Goal: Task Accomplishment & Management: Use online tool/utility

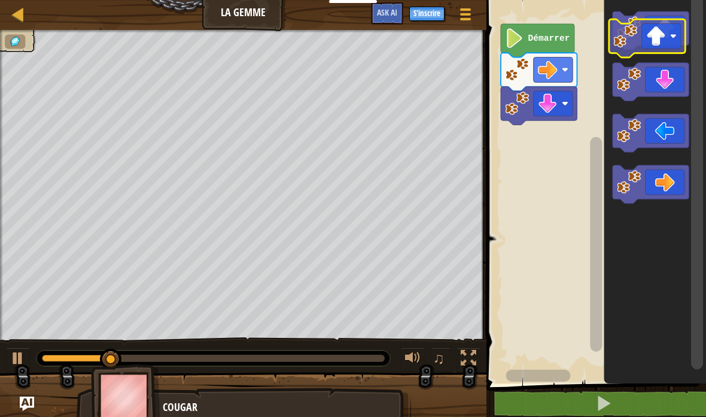
click at [671, 34] on icon "Espace de travail de Blocky" at bounding box center [651, 30] width 76 height 38
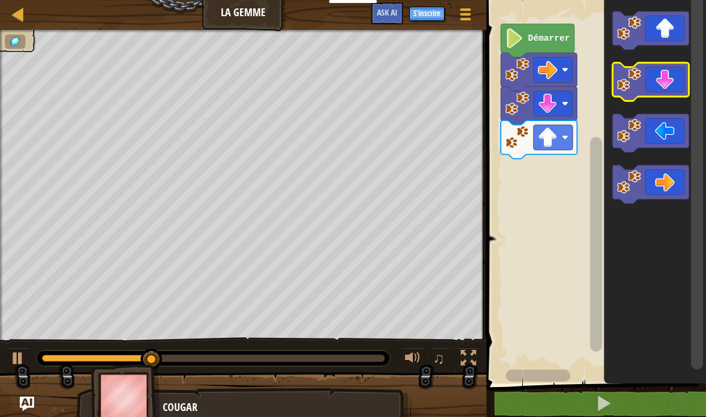
click at [672, 81] on icon "Espace de travail de Blocky" at bounding box center [651, 82] width 76 height 38
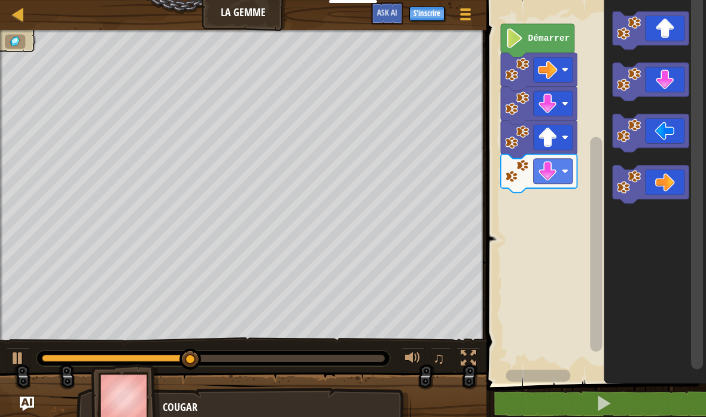
click at [665, 185] on icon "Espace de travail de Blocky" at bounding box center [651, 184] width 76 height 38
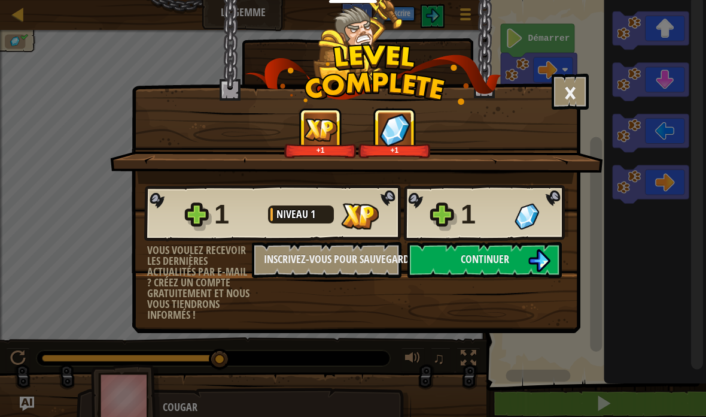
click at [518, 256] on button "Continuer" at bounding box center [485, 260] width 154 height 36
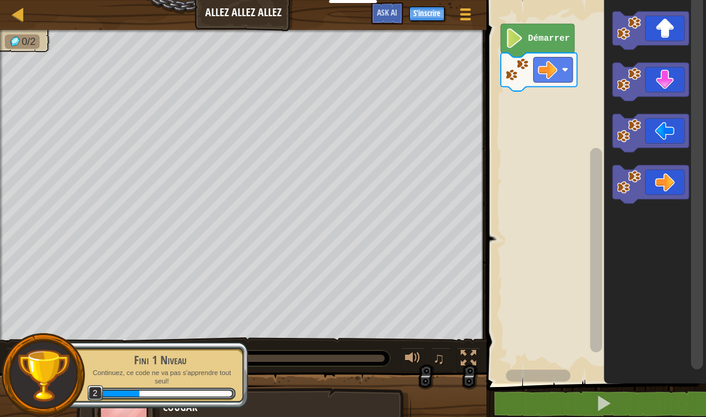
click at [480, 3] on button "Menu du jeu" at bounding box center [466, 16] width 30 height 28
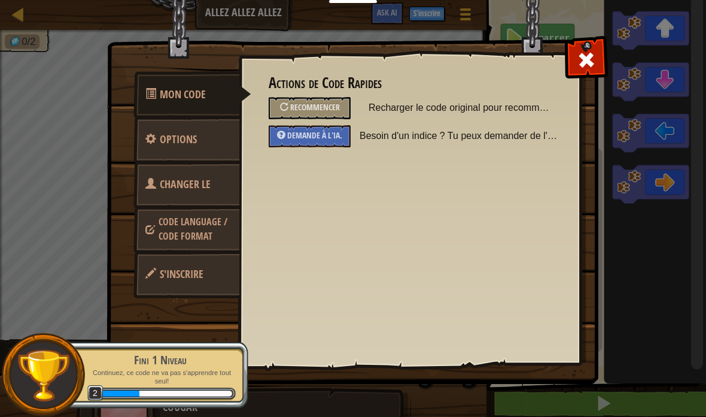
click at [169, 79] on link "Mon Code" at bounding box center [193, 94] width 118 height 47
click at [168, 134] on span "Options" at bounding box center [178, 139] width 37 height 15
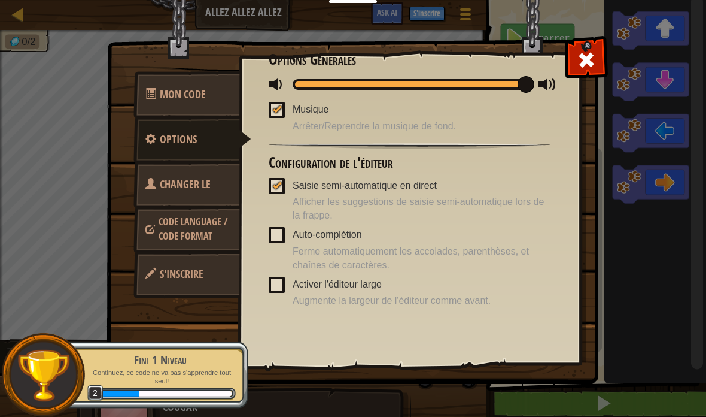
scroll to position [23, 0]
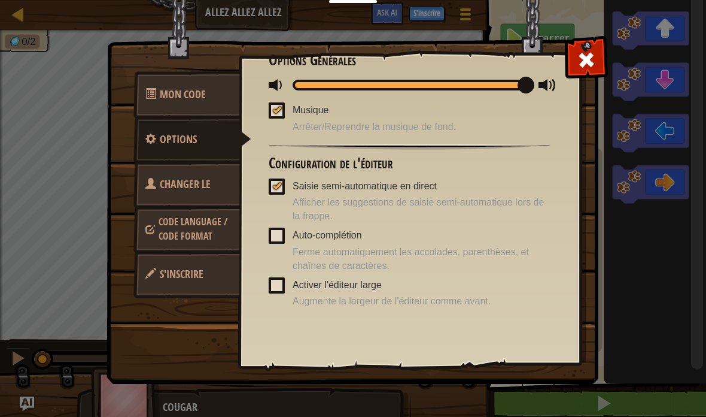
click at [169, 214] on link "Code Language / Code Format" at bounding box center [187, 229] width 107 height 46
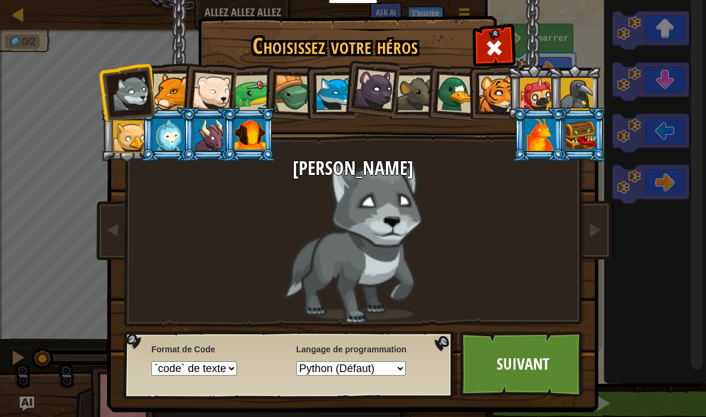
click at [253, 84] on div at bounding box center [253, 93] width 37 height 37
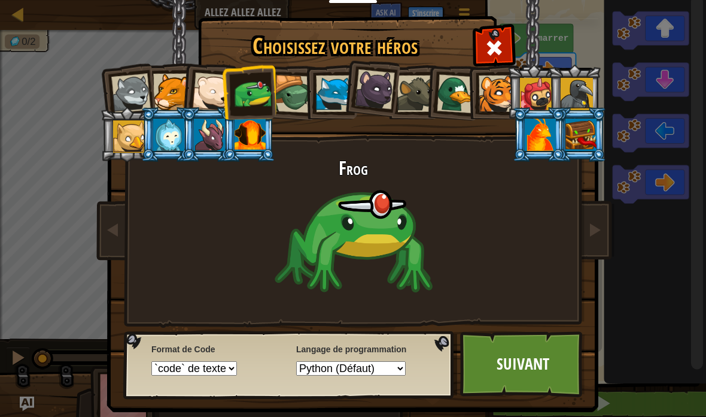
click at [395, 363] on select "Python (Défaut) JavaScript Lua C++ Java (Expérimental)" at bounding box center [351, 368] width 110 height 14
select select "javascript"
click at [513, 357] on link "Suivant" at bounding box center [522, 364] width 125 height 66
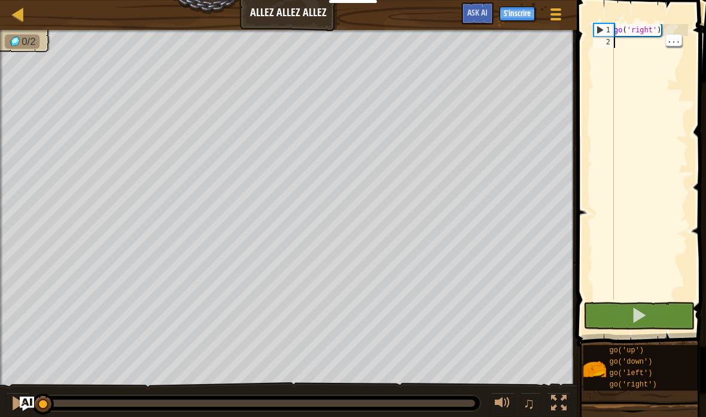
click at [657, 40] on div "go ( 'right' )" at bounding box center [650, 173] width 77 height 299
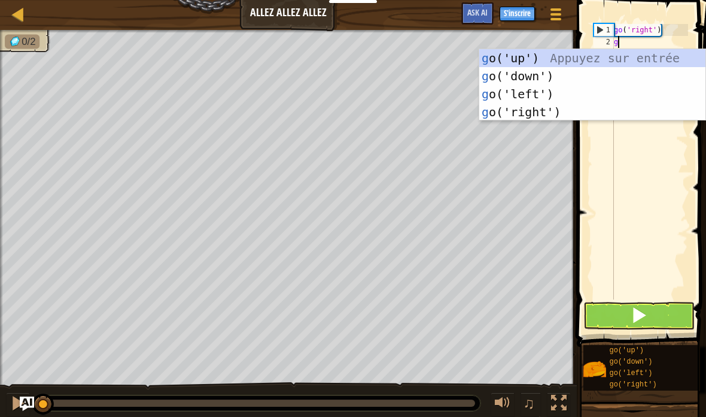
scroll to position [13, 16]
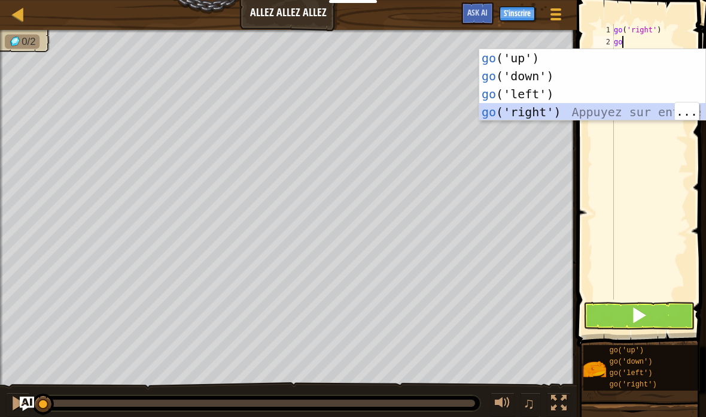
click at [587, 75] on div "go ('up') Appuyez sur entrée go ('down') Appuyez sur entrée go ('left') Appuyez…" at bounding box center [593, 103] width 226 height 108
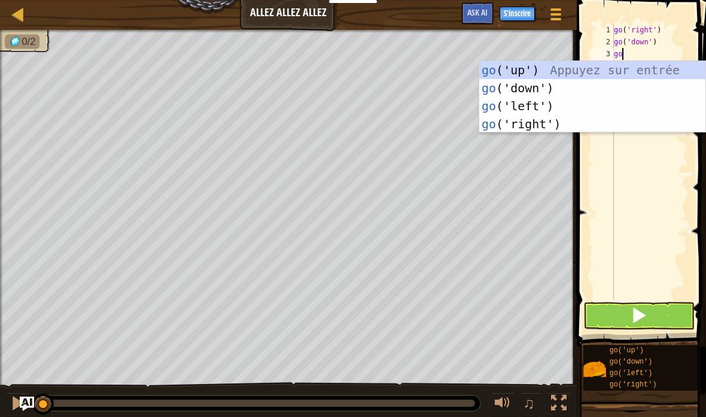
scroll to position [13, 20]
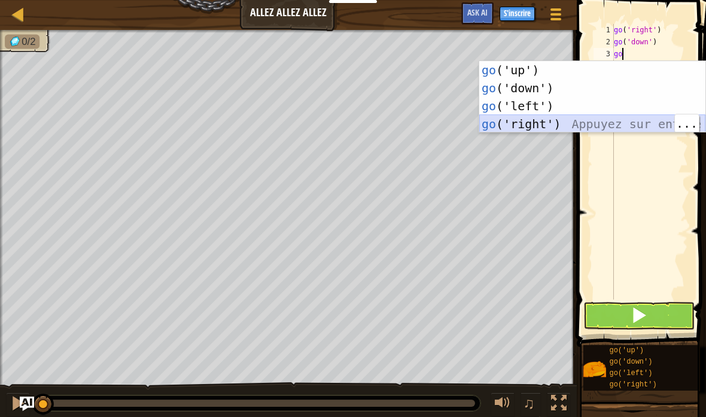
click at [584, 117] on div "go ('up') Appuyez sur entrée go ('down') Appuyez sur entrée go ('left') Appuyez…" at bounding box center [593, 115] width 226 height 108
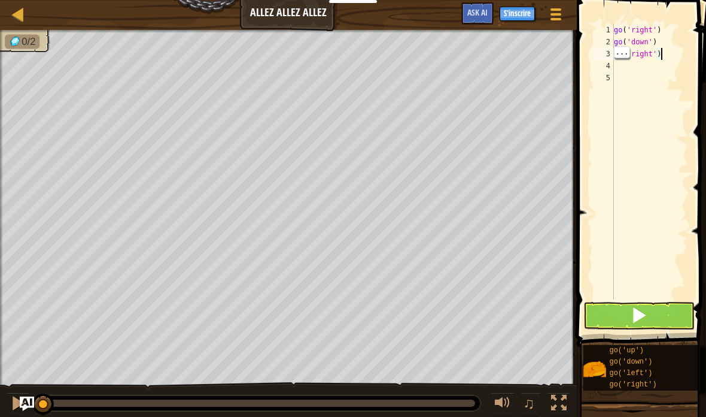
click at [684, 48] on div "go ( 'right' ) go ( 'down' ) go ( 'right' )" at bounding box center [650, 173] width 77 height 299
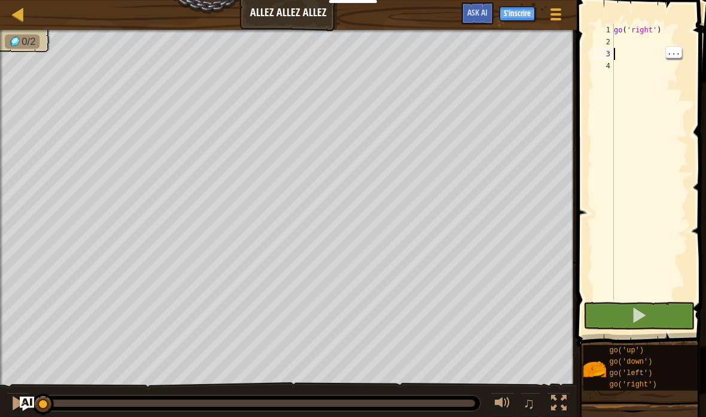
click at [626, 39] on div "go ( 'right' )" at bounding box center [650, 173] width 77 height 299
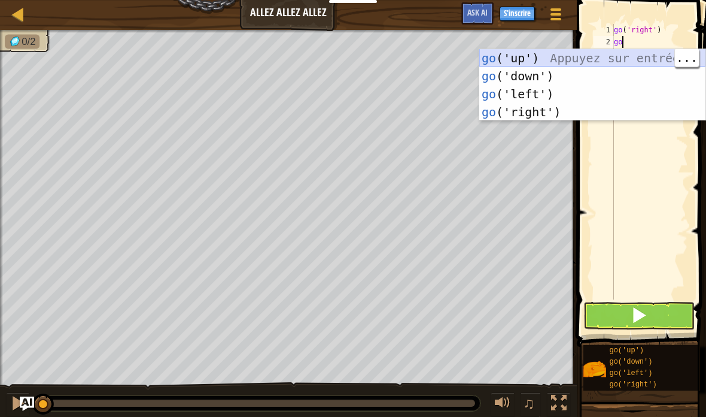
click at [627, 59] on div "go ('up') Appuyez sur entrée go ('down') Appuyez sur entrée go ('left') Appuyez…" at bounding box center [593, 103] width 226 height 108
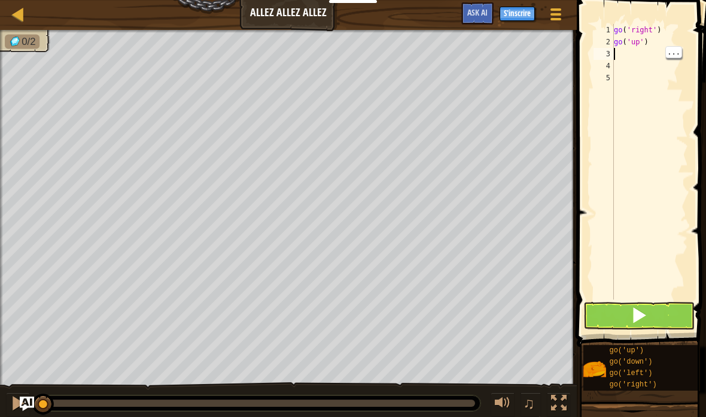
click at [637, 46] on div "go ( 'right' ) go ( 'up' )" at bounding box center [650, 173] width 77 height 299
click at [637, 56] on div "go ( 'right' ) go ( 'up' )" at bounding box center [650, 173] width 77 height 299
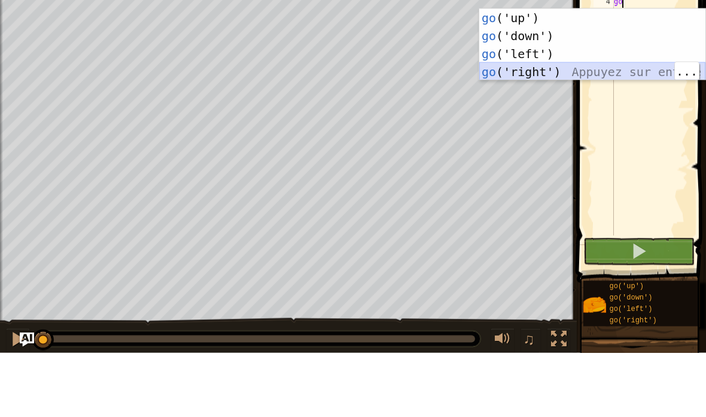
click at [639, 73] on div "go ('up') Appuyez sur entrée go ('down') Appuyez sur entrée go ('left') Appuyez…" at bounding box center [593, 127] width 226 height 108
type textarea "abcde fg"
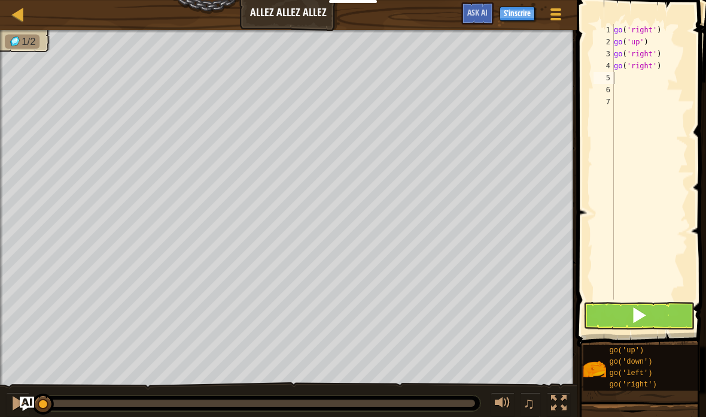
click at [663, 323] on button at bounding box center [639, 316] width 111 height 28
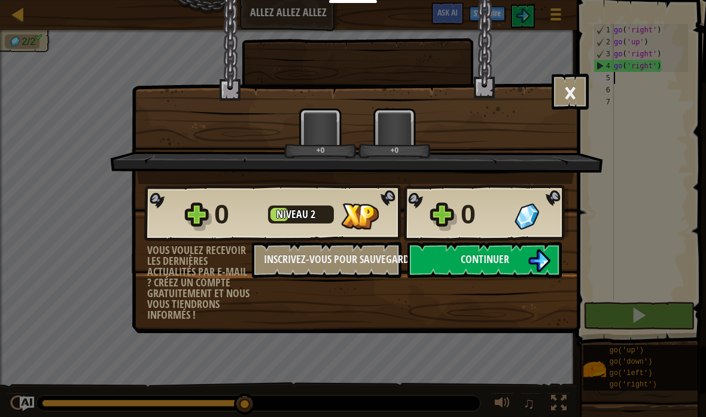
scroll to position [13, 12]
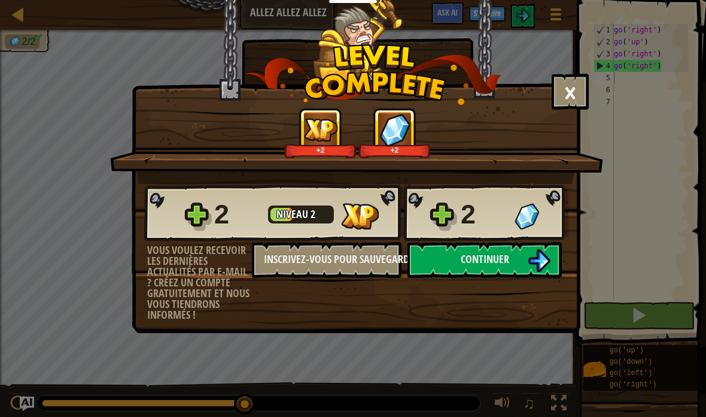
click at [548, 267] on img at bounding box center [539, 260] width 23 height 23
